Goal: Entertainment & Leisure: Consume media (video, audio)

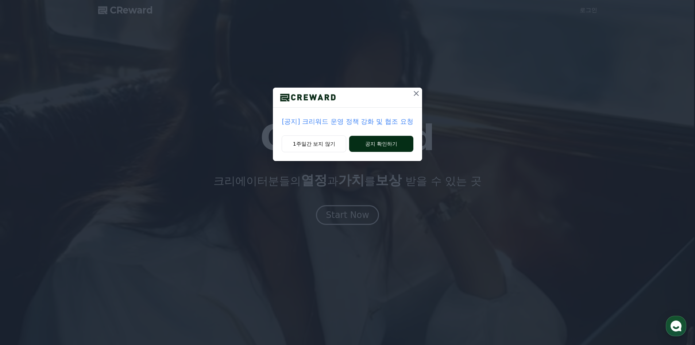
click at [365, 143] on button "공지 확인하기" at bounding box center [381, 144] width 64 height 16
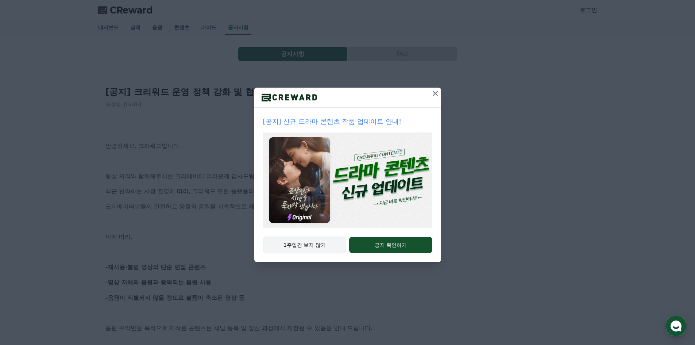
click at [331, 245] on button "1주일간 보지 않기" at bounding box center [304, 244] width 83 height 17
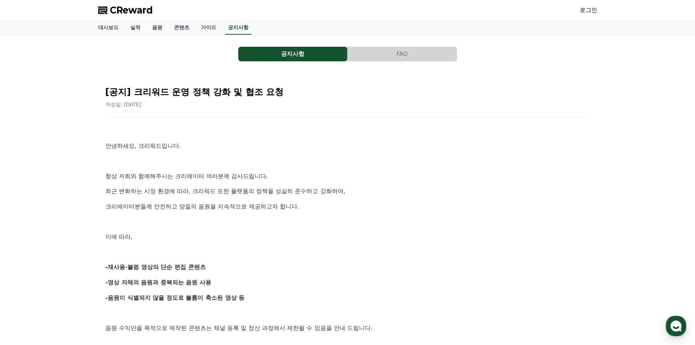
drag, startPoint x: 354, startPoint y: 267, endPoint x: 151, endPoint y: -32, distance: 361.3
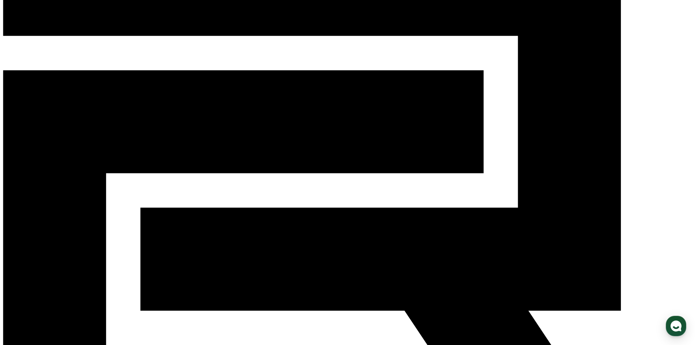
scroll to position [73, 0]
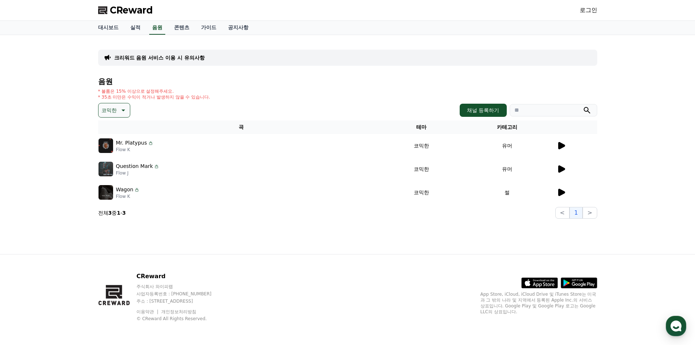
click at [560, 145] on icon at bounding box center [561, 145] width 7 height 7
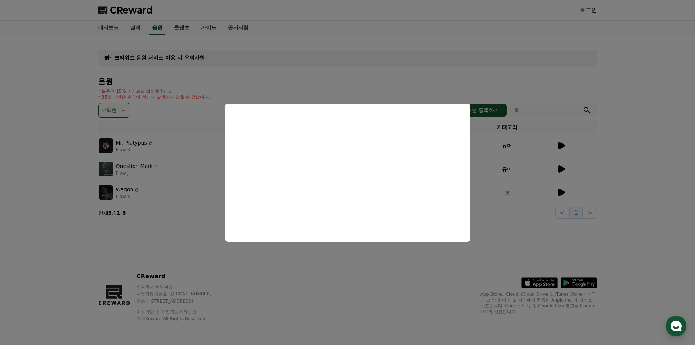
click at [578, 240] on button "close modal" at bounding box center [347, 172] width 695 height 345
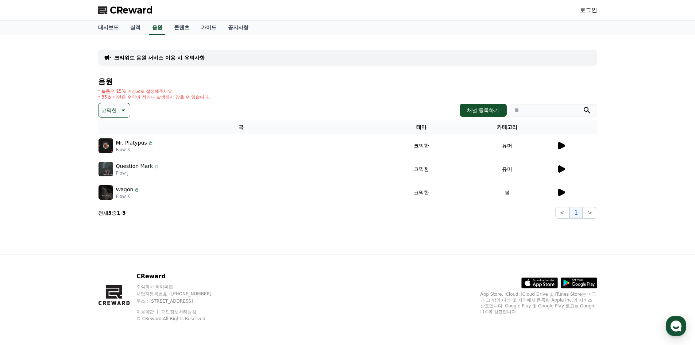
click at [563, 170] on icon at bounding box center [561, 168] width 7 height 7
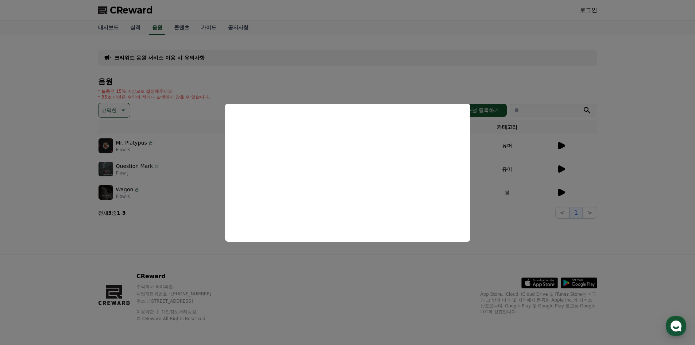
click at [522, 232] on button "close modal" at bounding box center [347, 172] width 695 height 345
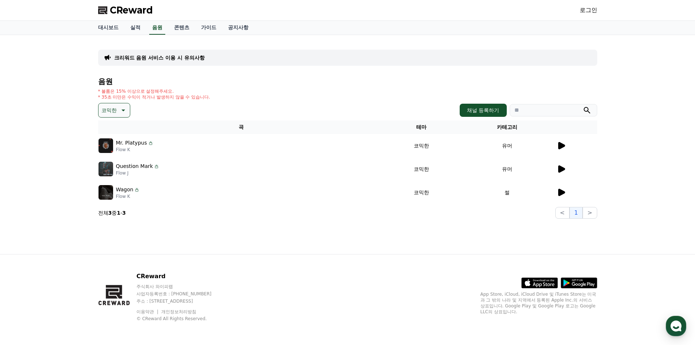
click at [564, 191] on icon at bounding box center [561, 192] width 7 height 7
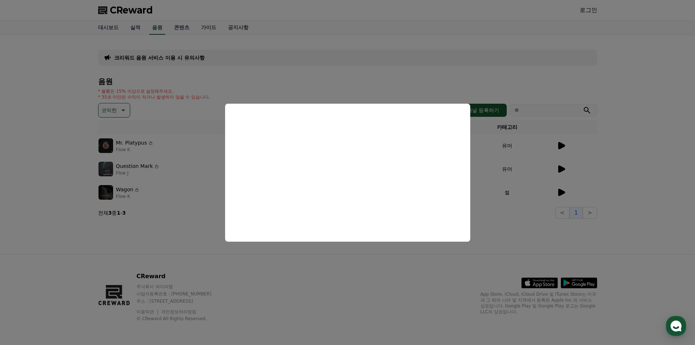
click at [195, 235] on button "close modal" at bounding box center [347, 172] width 695 height 345
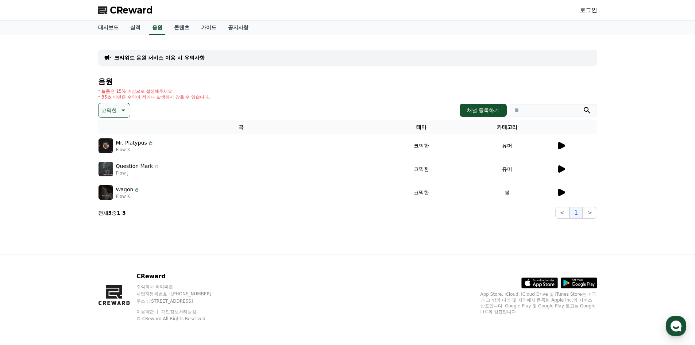
click at [117, 118] on div "음원 * 볼륨은 15% 이상으로 설정해주세요. * 35초 미만은 수익이 적거나 발생하지 않을 수 있습니다. 코믹한 채널 등록하기 곡 테마 카테…" at bounding box center [347, 147] width 499 height 141
click at [121, 112] on icon at bounding box center [122, 110] width 9 height 9
click at [113, 163] on button "즐거움" at bounding box center [109, 164] width 21 height 16
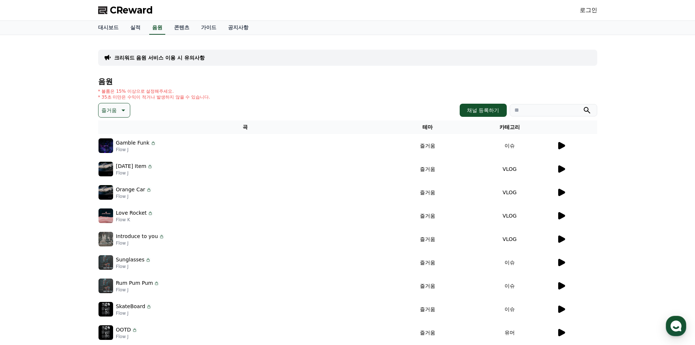
click at [563, 146] on icon at bounding box center [561, 145] width 7 height 7
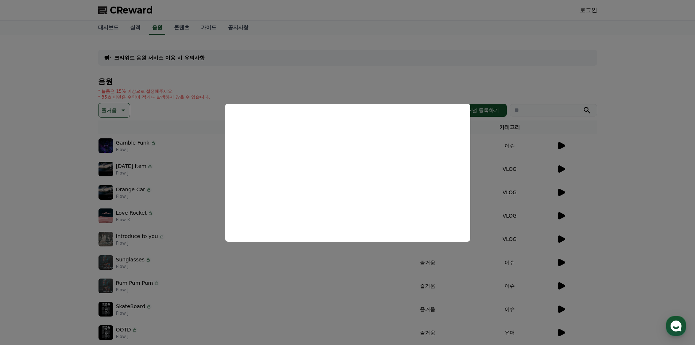
click at [49, 195] on button "close modal" at bounding box center [347, 172] width 695 height 345
